Goal: Transaction & Acquisition: Purchase product/service

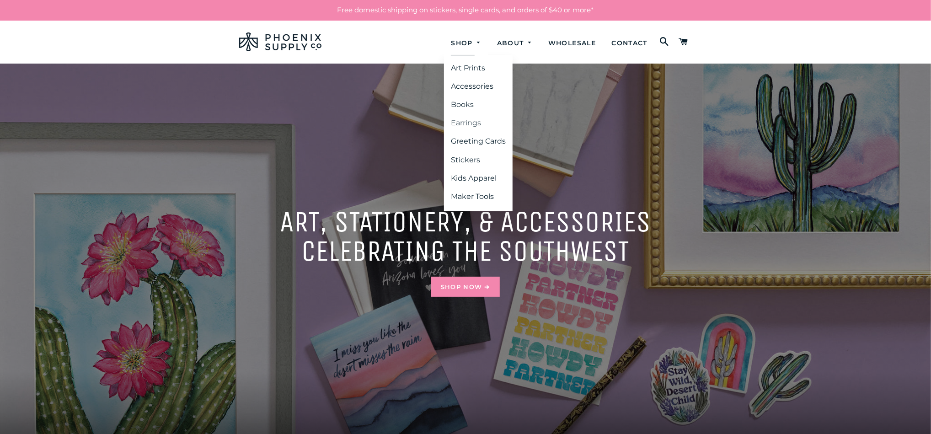
click at [465, 124] on link "Earrings" at bounding box center [478, 123] width 69 height 16
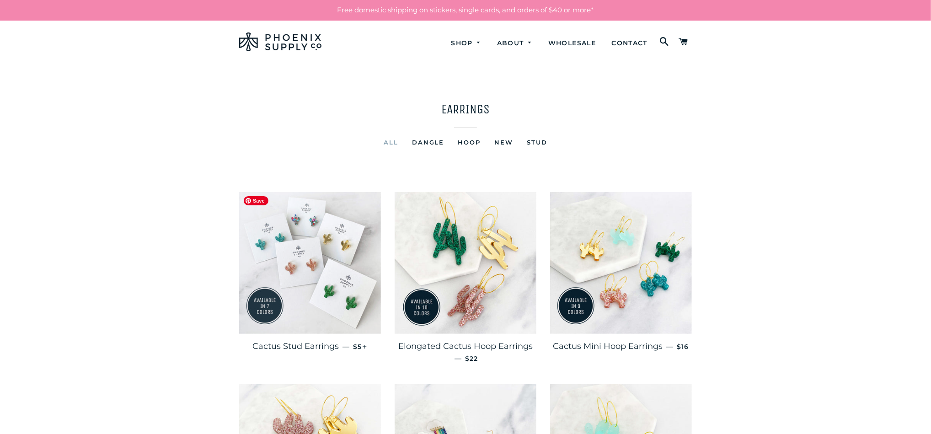
click at [340, 271] on img at bounding box center [310, 263] width 142 height 142
click at [459, 236] on img at bounding box center [466, 263] width 142 height 142
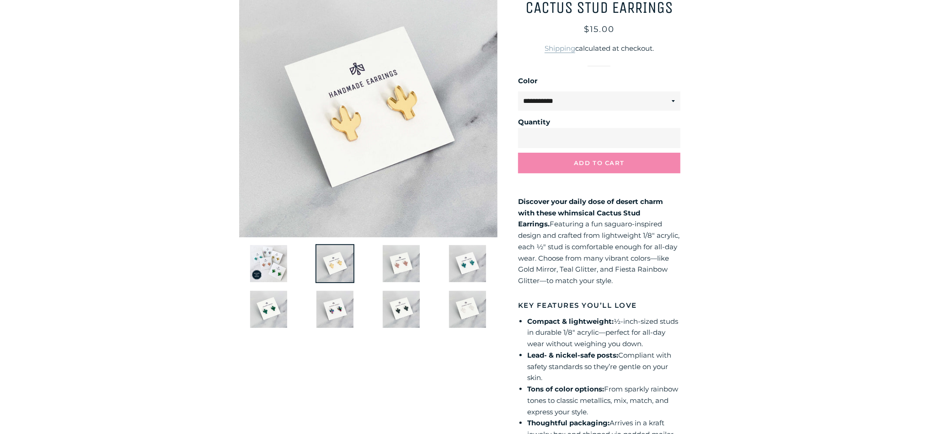
scroll to position [123, 0]
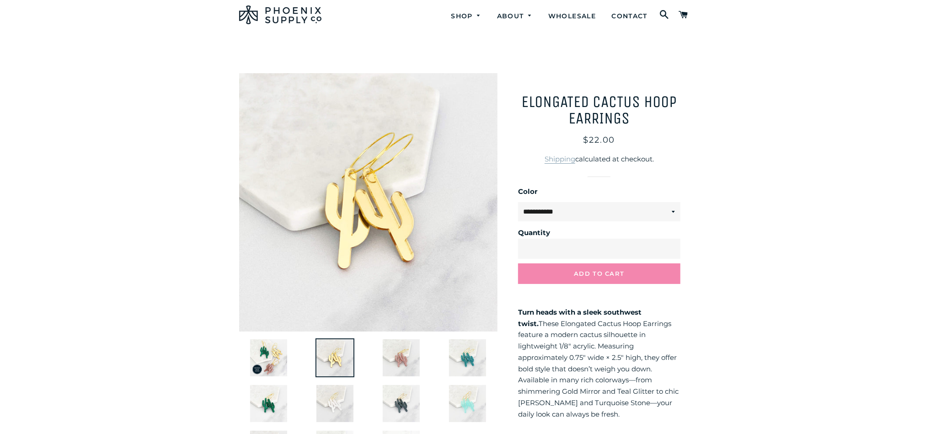
scroll to position [34, 0]
